Goal: Transaction & Acquisition: Book appointment/travel/reservation

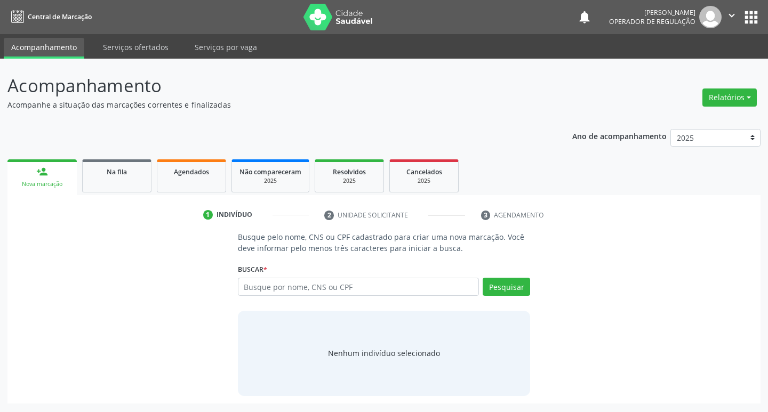
click at [263, 286] on input "text" at bounding box center [359, 287] width 242 height 18
type input "700908977303792"
click at [500, 282] on button "Pesquisar" at bounding box center [506, 287] width 47 height 18
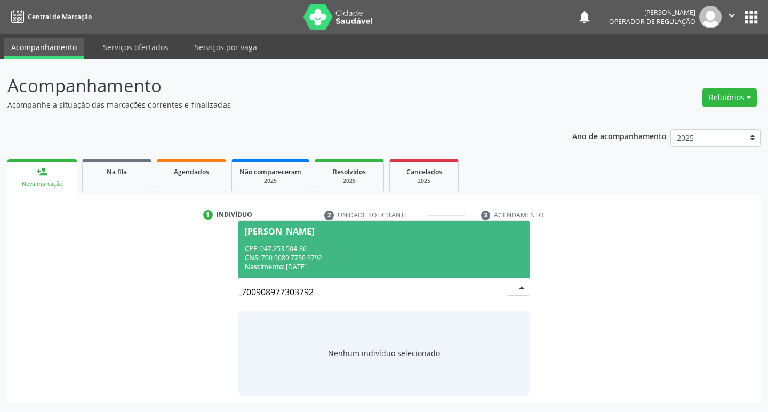
click at [315, 268] on div "Nascimento: [DATE]" at bounding box center [384, 267] width 279 height 9
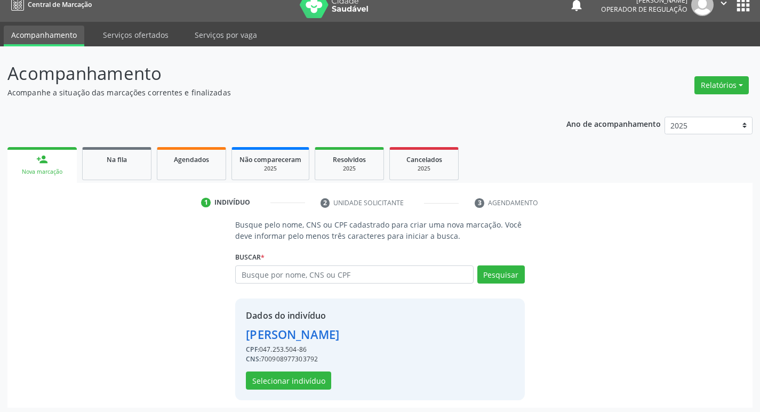
scroll to position [15, 0]
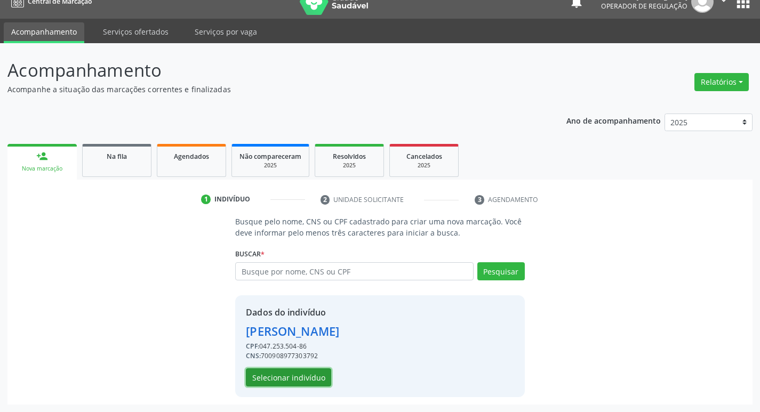
click at [284, 378] on button "Selecionar indivíduo" at bounding box center [288, 378] width 85 height 18
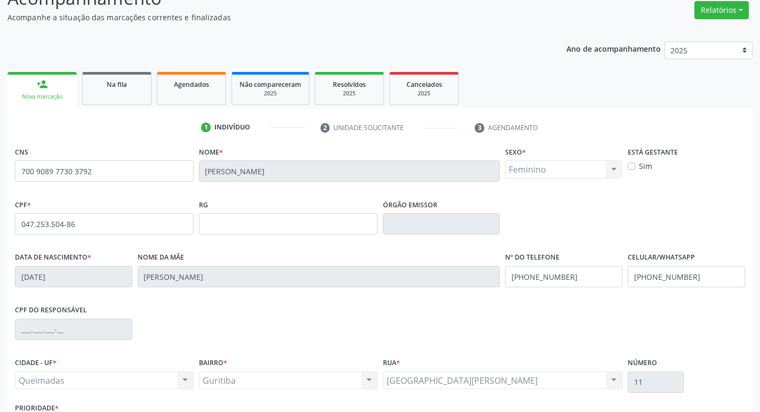
scroll to position [166, 0]
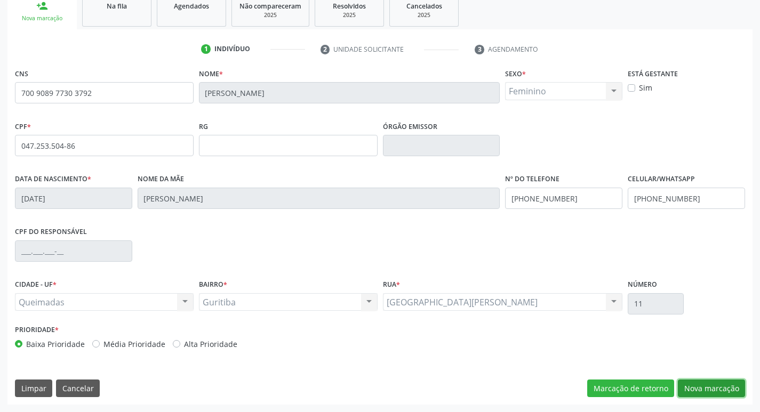
click at [714, 389] on button "Nova marcação" at bounding box center [711, 389] width 67 height 18
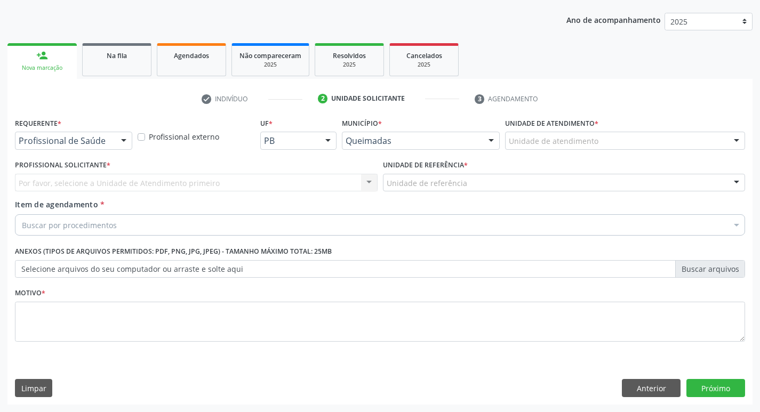
scroll to position [116, 0]
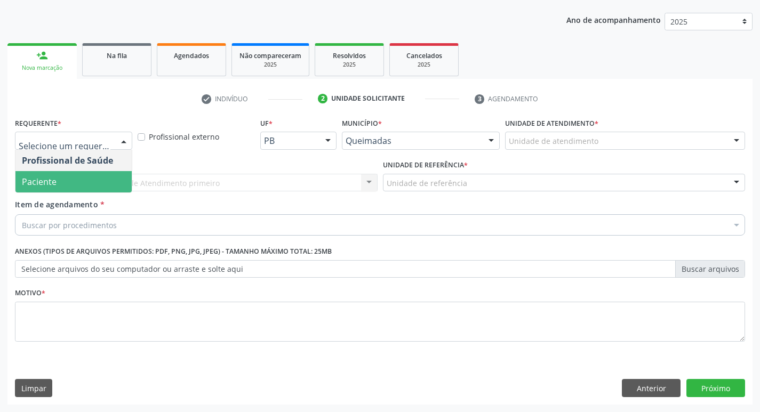
click at [76, 176] on span "Paciente" at bounding box center [73, 181] width 116 height 21
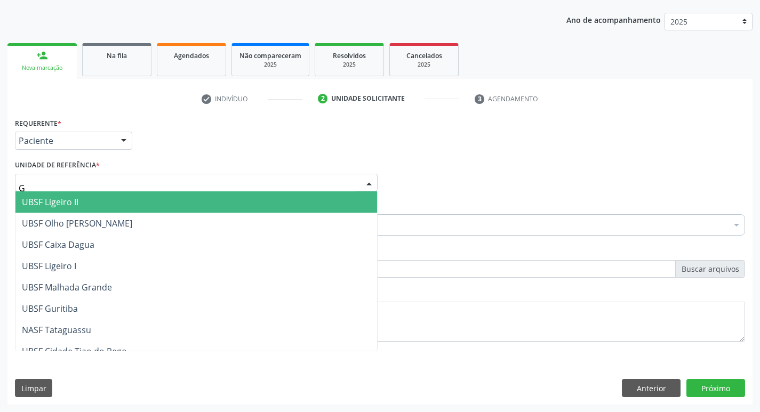
type input "GU"
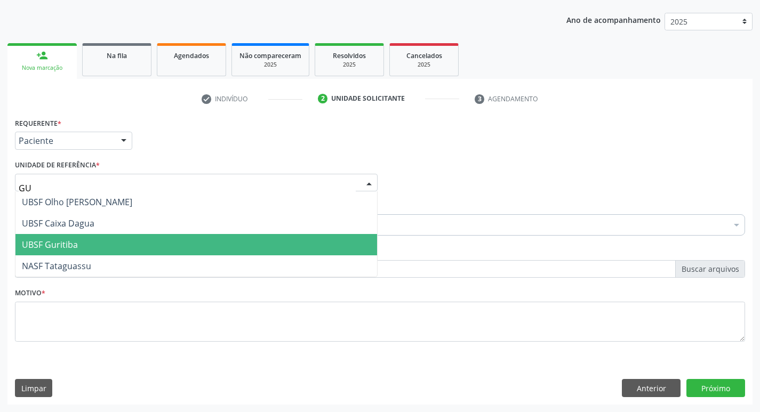
click at [90, 240] on span "UBSF Guritiba" at bounding box center [196, 244] width 362 height 21
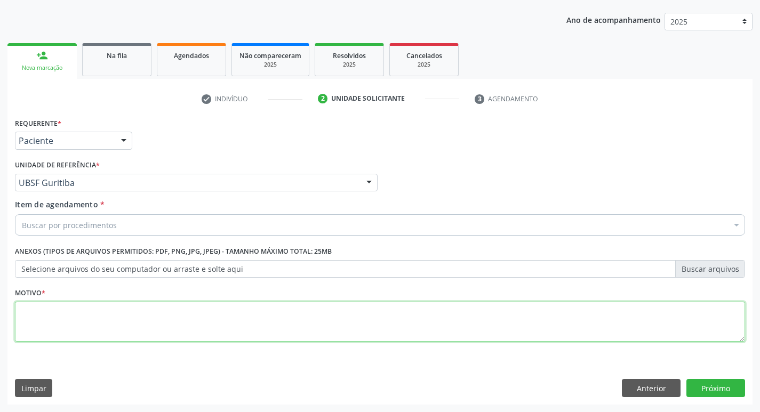
click at [81, 319] on textarea at bounding box center [380, 322] width 730 height 41
type textarea "AVALIACAO"
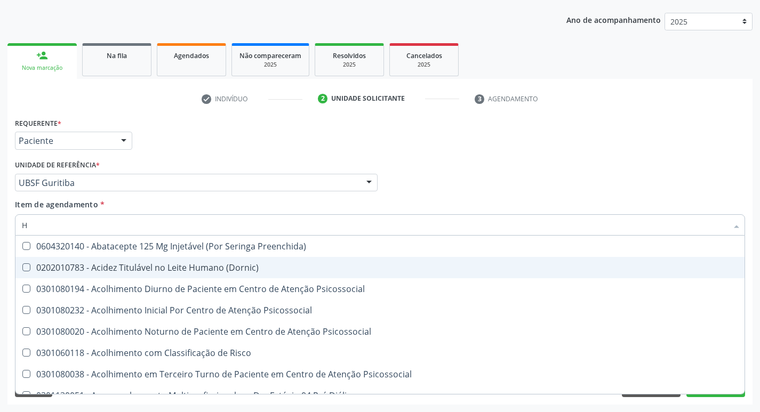
type input "HEMOGLOBINA G"
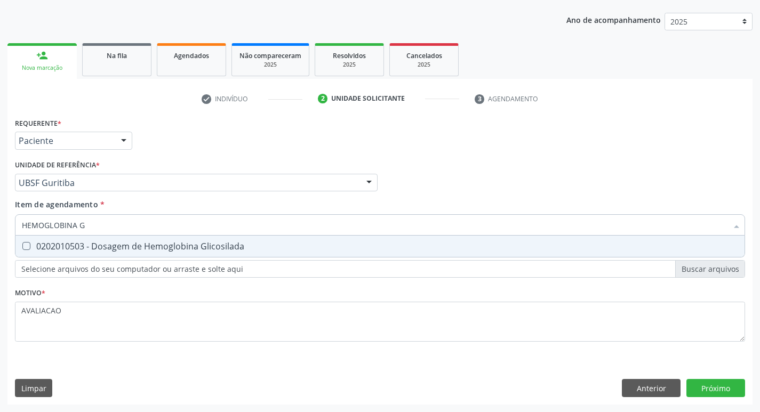
click at [178, 251] on div "0202010503 - Dosagem de Hemoglobina Glicosilada" at bounding box center [380, 246] width 717 height 9
checkbox Glicosilada "true"
click at [718, 389] on div "Requerente * Paciente Profissional de Saúde Paciente Nenhum resultado encontrad…" at bounding box center [379, 260] width 745 height 290
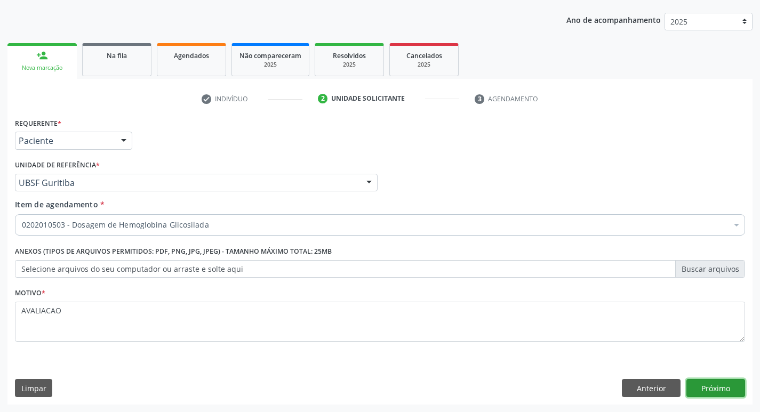
scroll to position [0, 0]
click at [718, 389] on button "Próximo" at bounding box center [716, 388] width 59 height 18
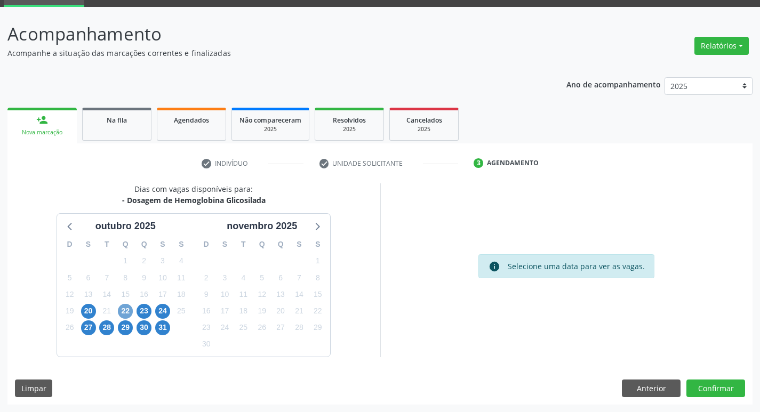
click at [125, 311] on span "22" at bounding box center [125, 311] width 15 height 15
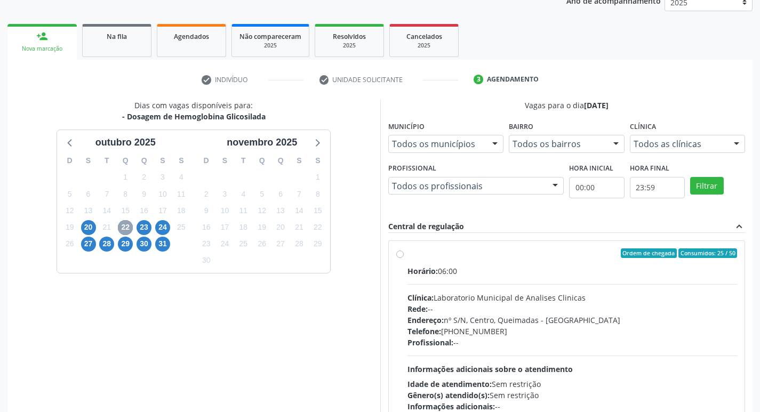
scroll to position [206, 0]
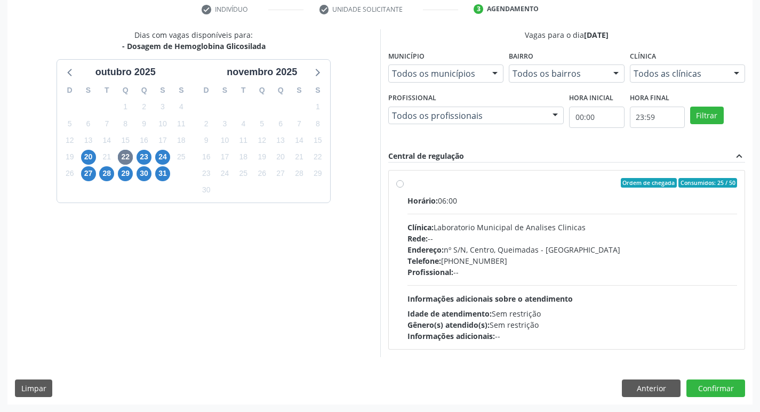
click at [524, 287] on div "Horário: 06:00 Clínica: Laboratorio Municipal de Analises Clinicas Rede: -- End…" at bounding box center [573, 268] width 330 height 147
click at [404, 188] on input "Ordem de chegada Consumidos: 25 / 50 Horário: 06:00 Clínica: Laboratorio Munici…" at bounding box center [399, 183] width 7 height 10
radio input "true"
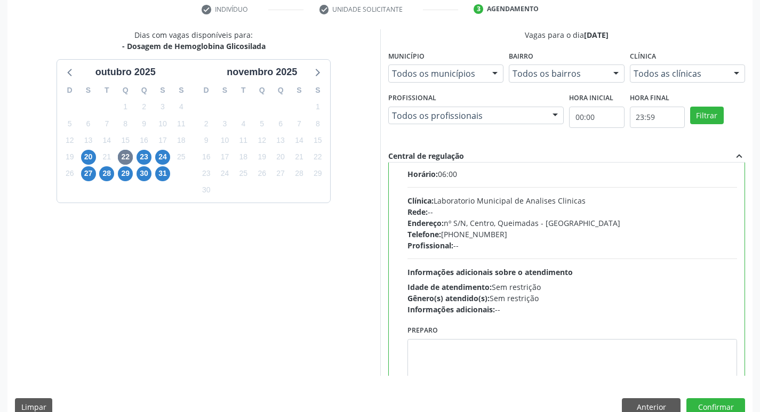
scroll to position [53, 0]
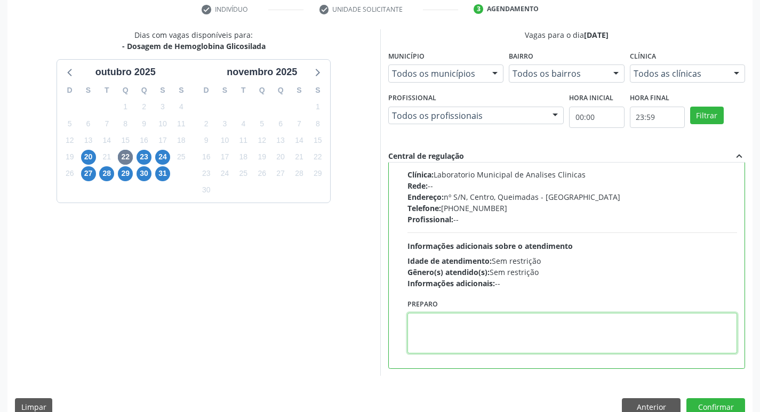
click at [477, 333] on textarea at bounding box center [573, 333] width 330 height 41
drag, startPoint x: 411, startPoint y: 322, endPoint x: 458, endPoint y: 323, distance: 46.4
click at [458, 323] on textarea "IR EM [GEOGRAPHIC_DATA]" at bounding box center [573, 333] width 330 height 41
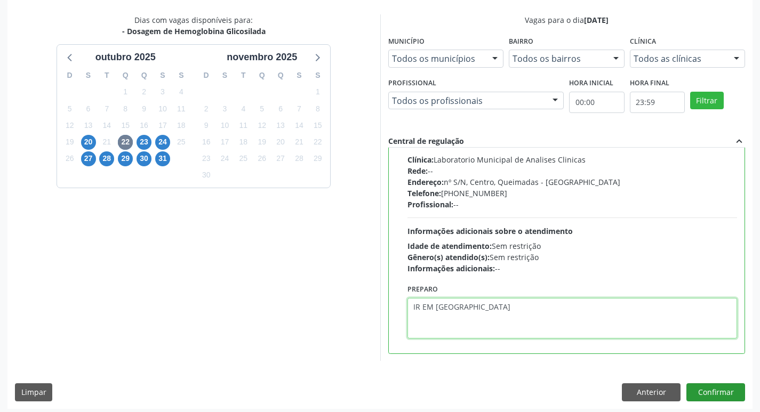
scroll to position [225, 0]
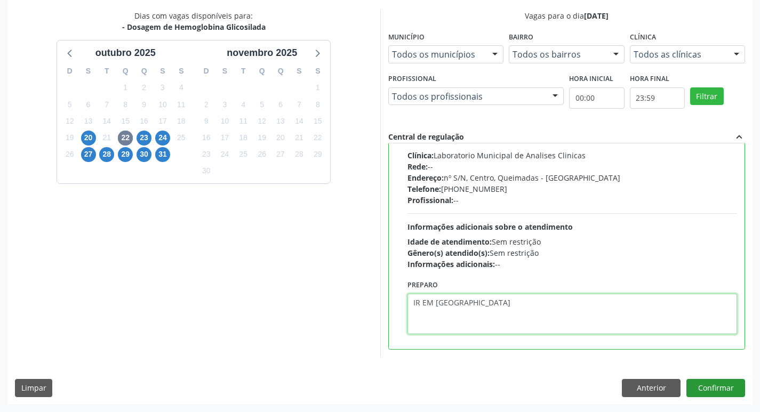
type textarea "IR EM [GEOGRAPHIC_DATA]"
click at [712, 388] on button "Confirmar" at bounding box center [716, 388] width 59 height 18
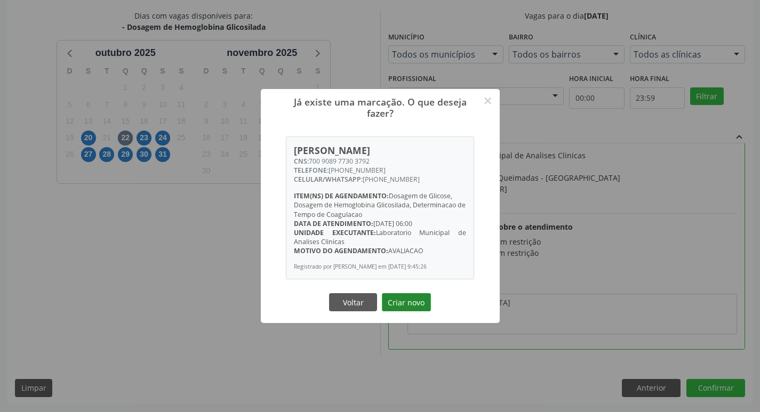
click at [410, 305] on button "Criar novo" at bounding box center [406, 302] width 49 height 18
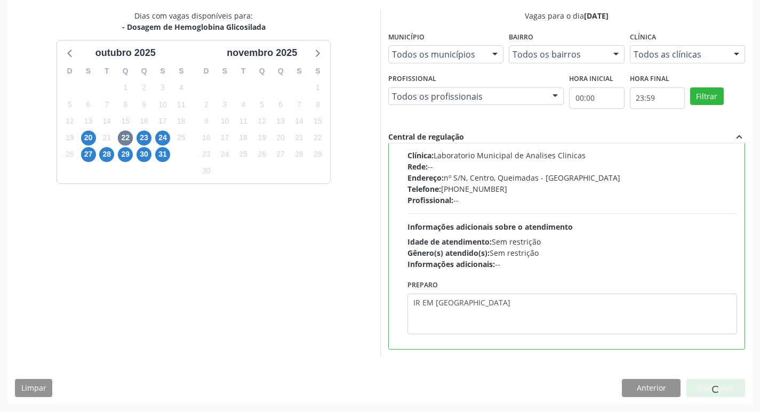
scroll to position [0, 0]
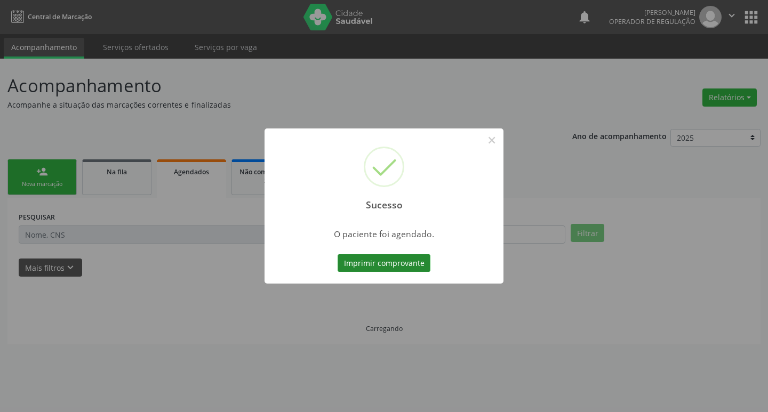
click at [400, 267] on button "Imprimir comprovante" at bounding box center [384, 264] width 93 height 18
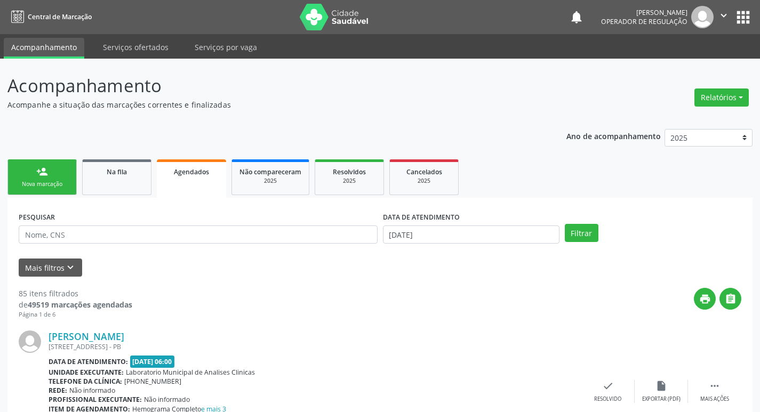
click at [55, 178] on div "Sucesso × O paciente foi agendado. Imprimir comprovante Cancel" at bounding box center [380, 206] width 760 height 412
click at [57, 172] on div "Sucesso × O paciente foi agendado. Imprimir comprovante Cancel" at bounding box center [380, 206] width 760 height 412
click at [60, 173] on div "Sucesso × O paciente foi agendado. Imprimir comprovante Cancel" at bounding box center [380, 206] width 760 height 412
drag, startPoint x: 64, startPoint y: 177, endPoint x: 69, endPoint y: 180, distance: 6.2
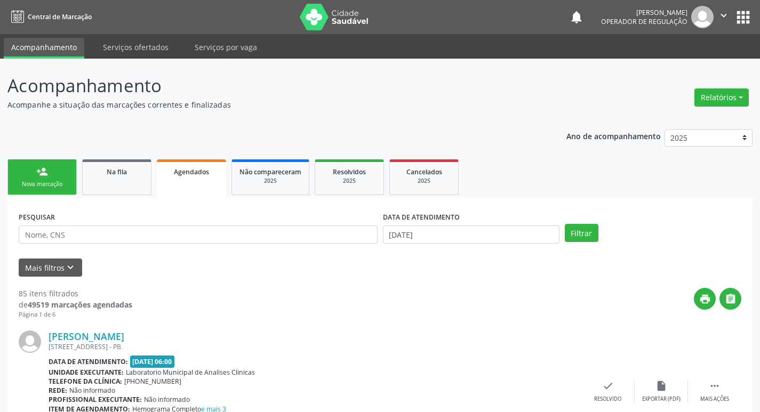
click at [69, 180] on div "Sucesso × O paciente foi agendado. Imprimir comprovante Cancel" at bounding box center [380, 206] width 760 height 412
click at [65, 176] on div "Sucesso × O paciente foi agendado. Imprimir comprovante Cancel" at bounding box center [380, 206] width 760 height 412
